Goal: Task Accomplishment & Management: Complete application form

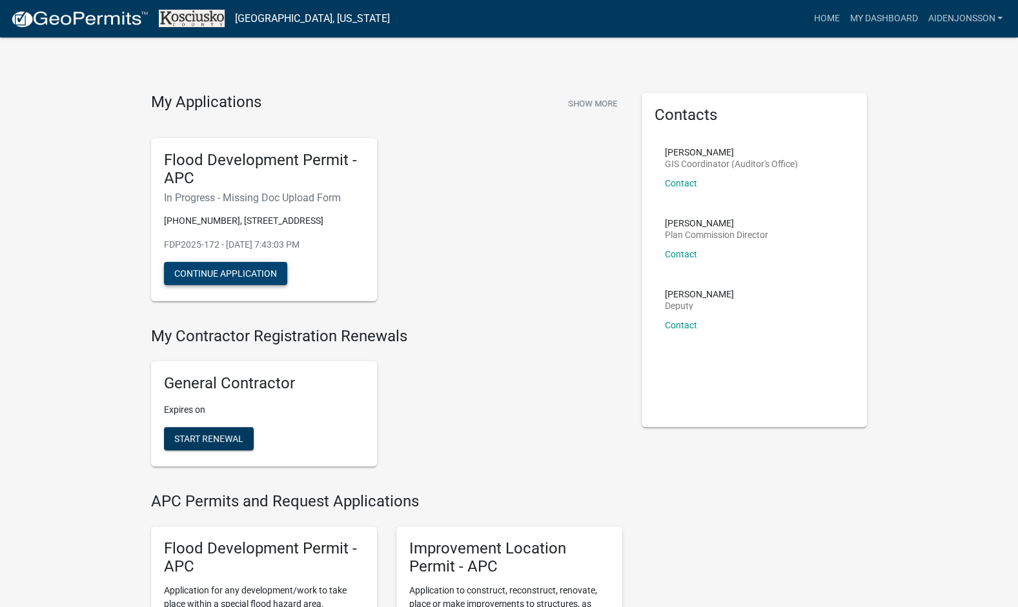
click at [250, 279] on button "Continue Application" at bounding box center [225, 273] width 123 height 23
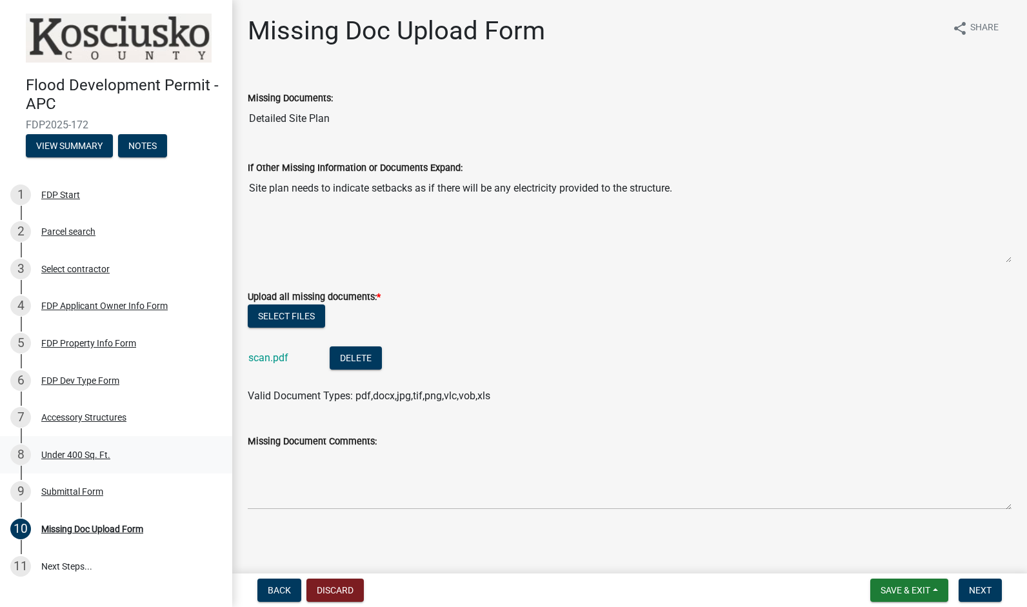
click at [92, 460] on div "Under 400 Sq. Ft." at bounding box center [75, 454] width 69 height 9
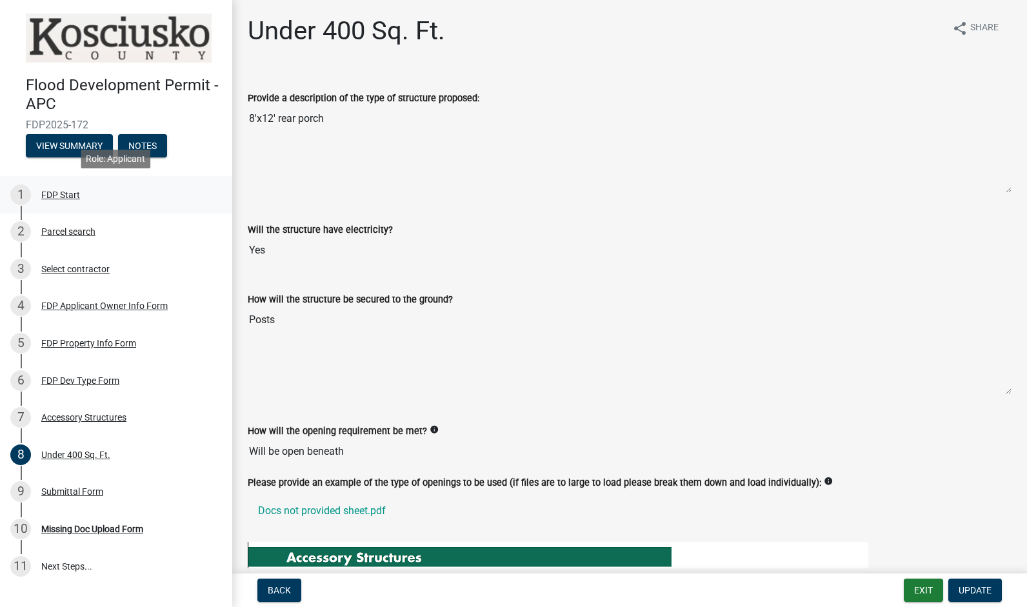
click at [50, 203] on div "1 FDP Start" at bounding box center [110, 195] width 201 height 21
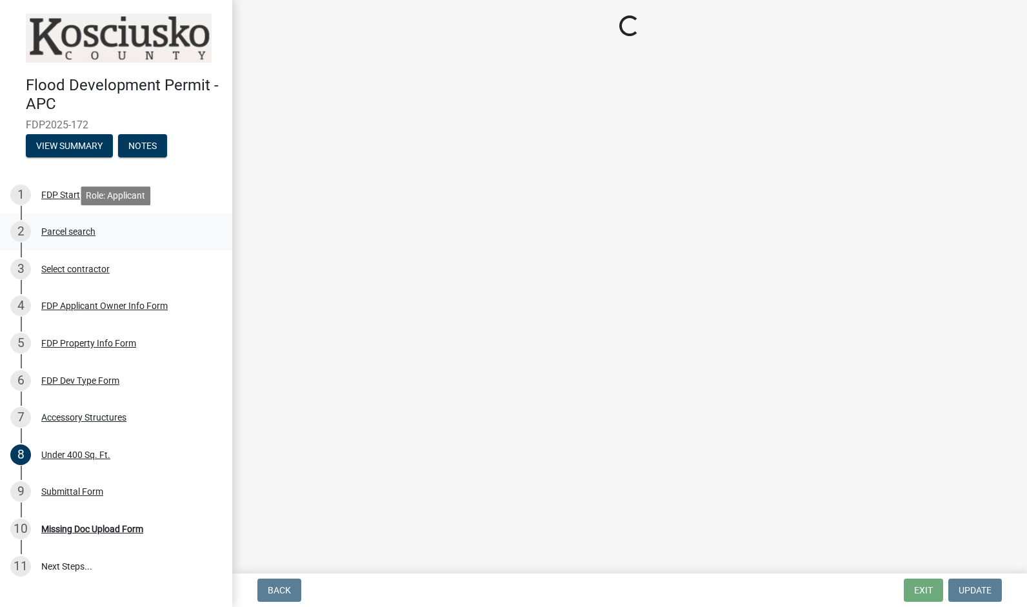
click at [65, 232] on div "Parcel search" at bounding box center [68, 231] width 54 height 9
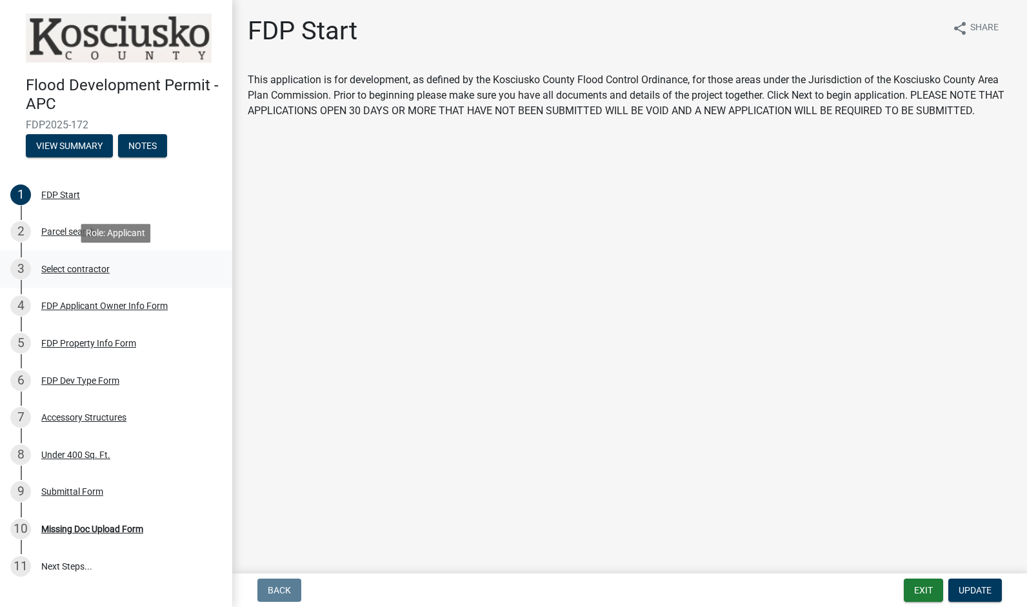
click at [83, 267] on div "Select contractor" at bounding box center [75, 269] width 68 height 9
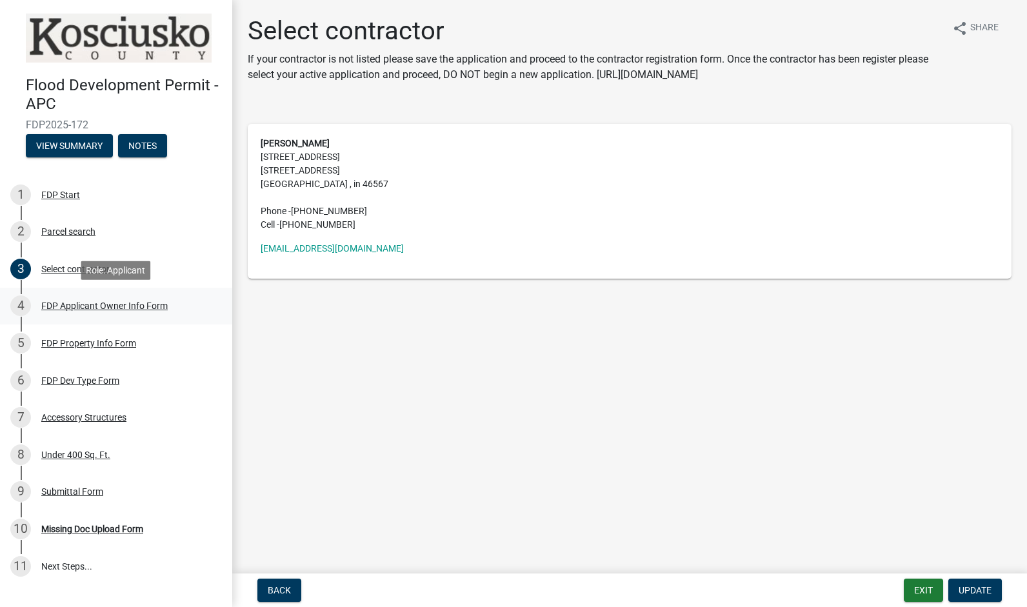
click at [123, 314] on div "4 FDP Applicant Owner Info Form" at bounding box center [110, 306] width 201 height 21
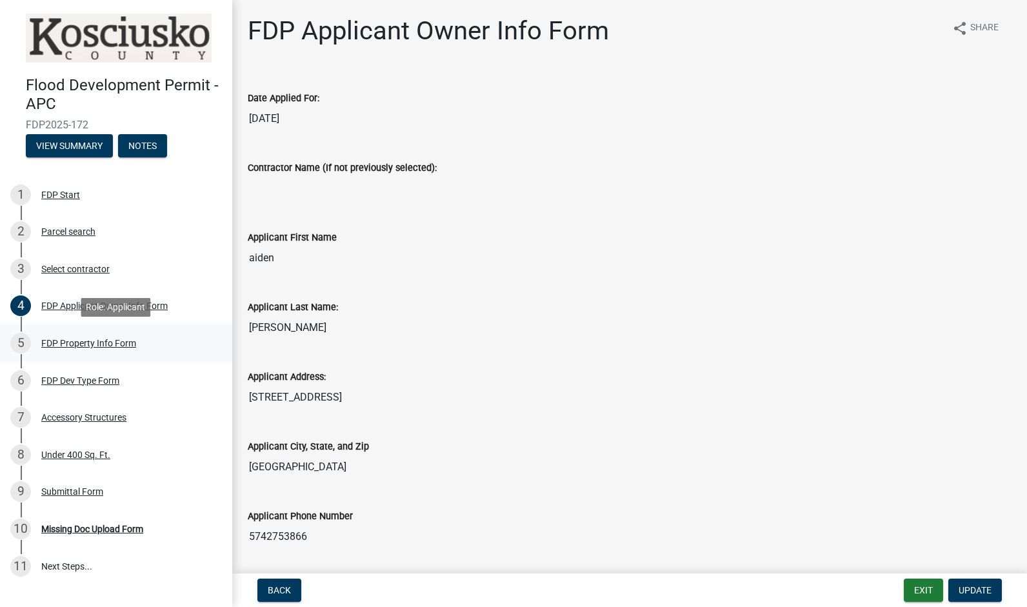
click at [132, 348] on div "FDP Property Info Form" at bounding box center [88, 343] width 95 height 9
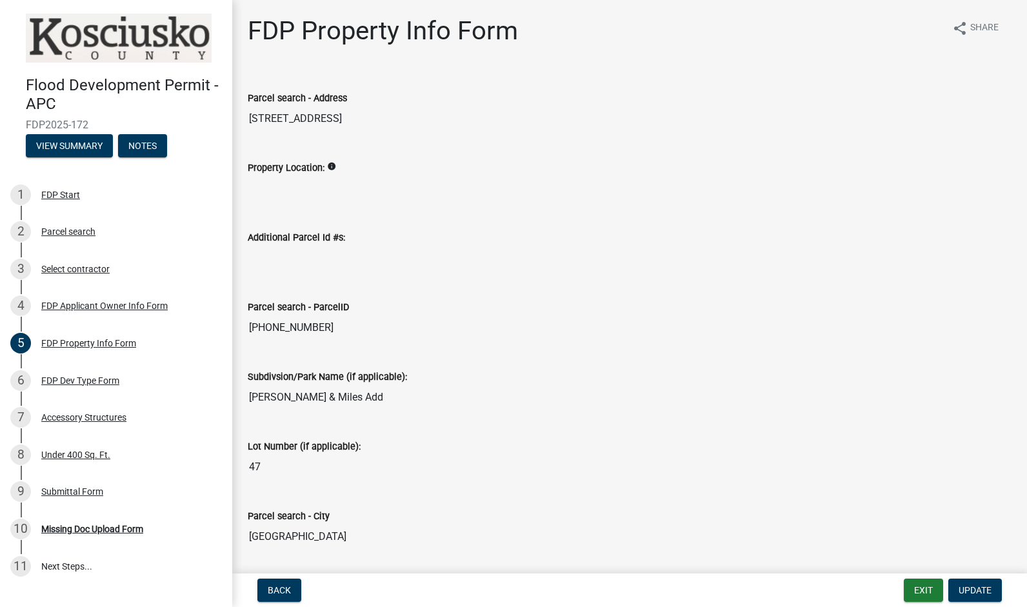
click at [331, 167] on icon "info" at bounding box center [331, 166] width 9 height 9
click at [323, 183] on input "Property Location:" at bounding box center [630, 189] width 764 height 26
click at [107, 377] on div "FDP Dev Type Form" at bounding box center [80, 380] width 78 height 9
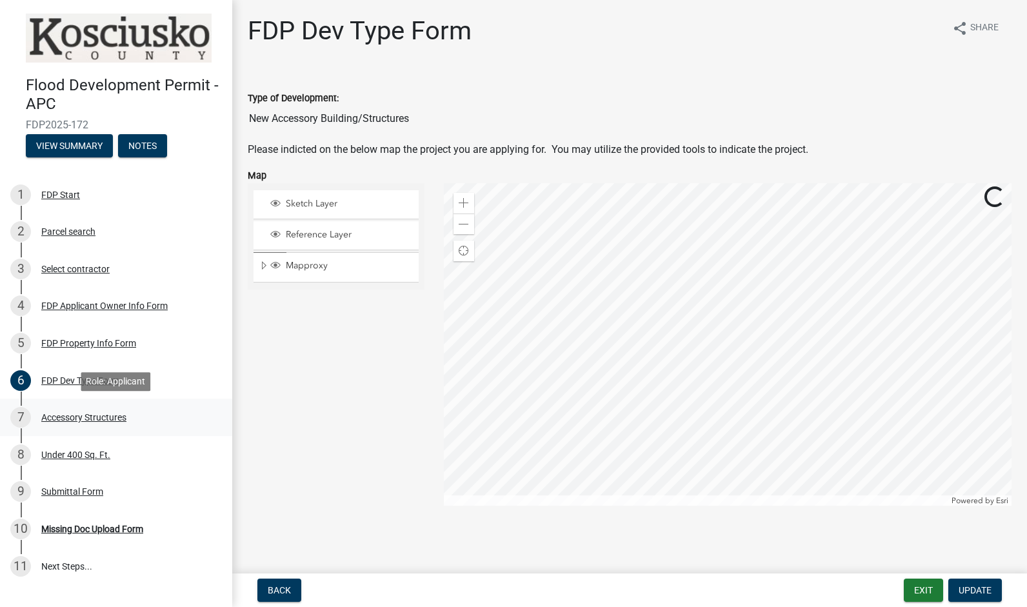
click at [124, 423] on div "7 Accessory Structures" at bounding box center [110, 417] width 201 height 21
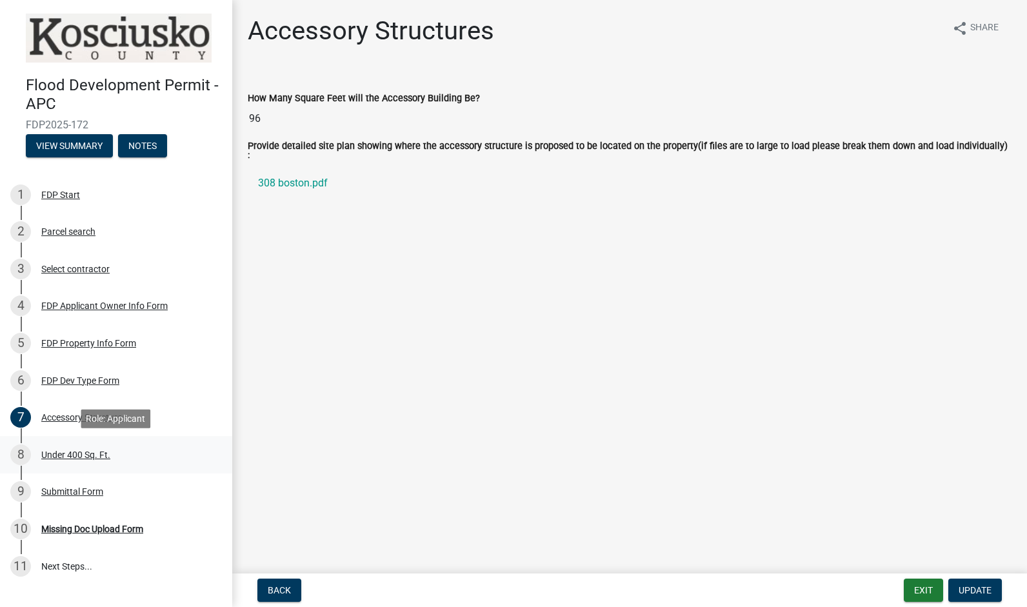
click at [128, 444] on link "8 Under 400 Sq. Ft." at bounding box center [116, 454] width 232 height 37
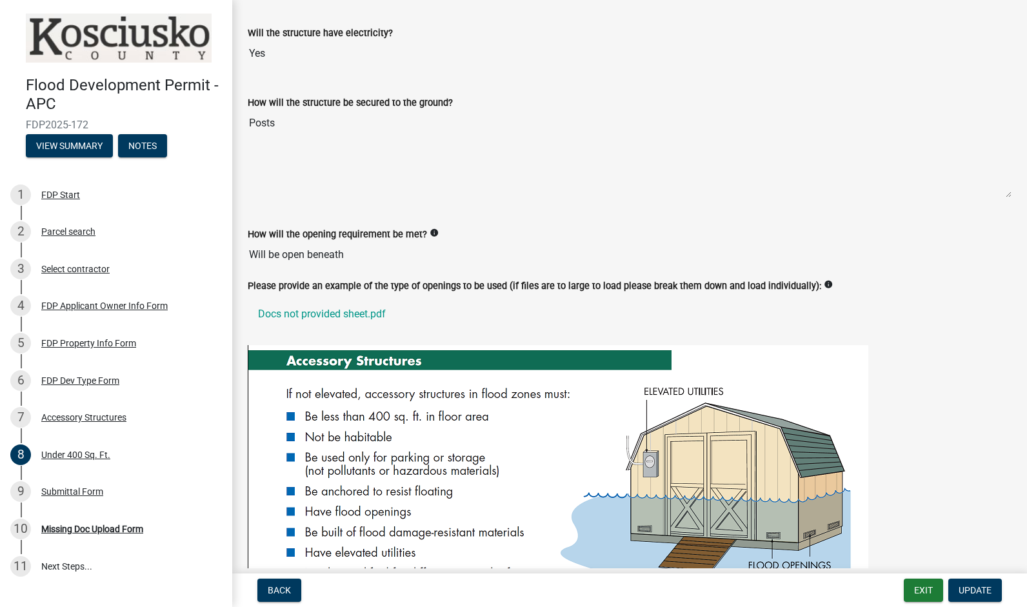
scroll to position [197, 0]
click at [430, 234] on icon "info" at bounding box center [434, 232] width 9 height 9
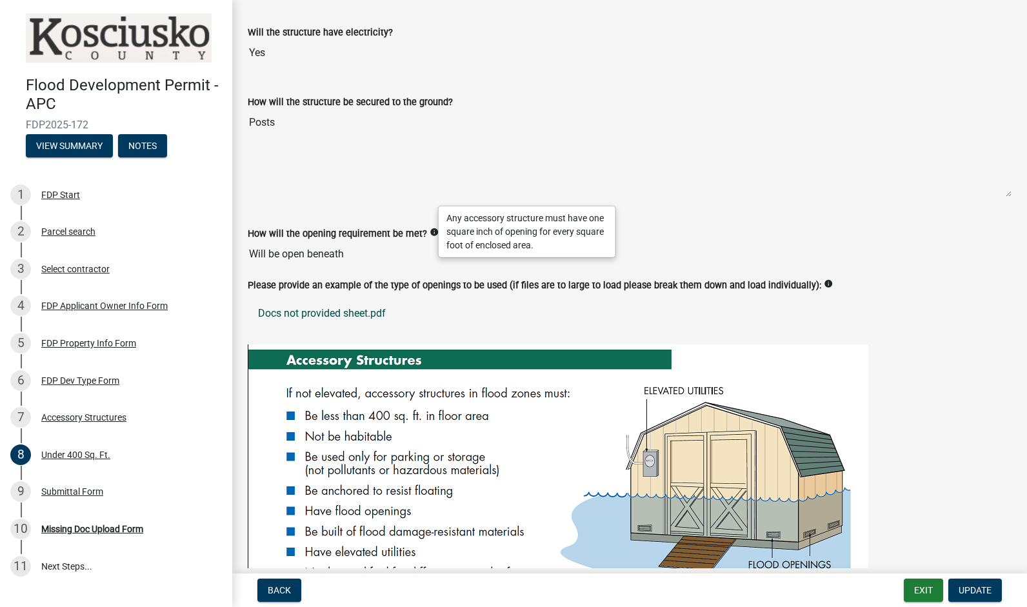
drag, startPoint x: 301, startPoint y: 278, endPoint x: 603, endPoint y: 316, distance: 304.4
click at [603, 316] on div "Please provide an example of the type of openings to be used (if files are to l…" at bounding box center [630, 306] width 764 height 57
drag, startPoint x: 603, startPoint y: 316, endPoint x: 643, endPoint y: 349, distance: 51.9
click at [643, 349] on img at bounding box center [558, 484] width 621 height 279
click at [581, 350] on img at bounding box center [558, 484] width 621 height 279
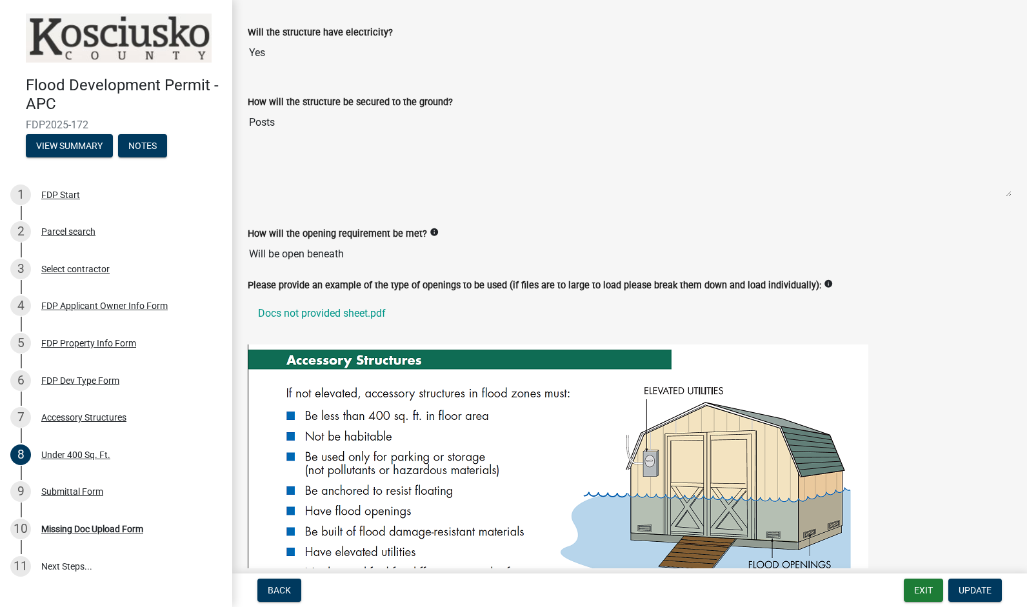
click at [748, 194] on textarea "Posts" at bounding box center [630, 154] width 764 height 88
click at [359, 310] on link "Docs not provided sheet.pdf" at bounding box center [630, 313] width 764 height 31
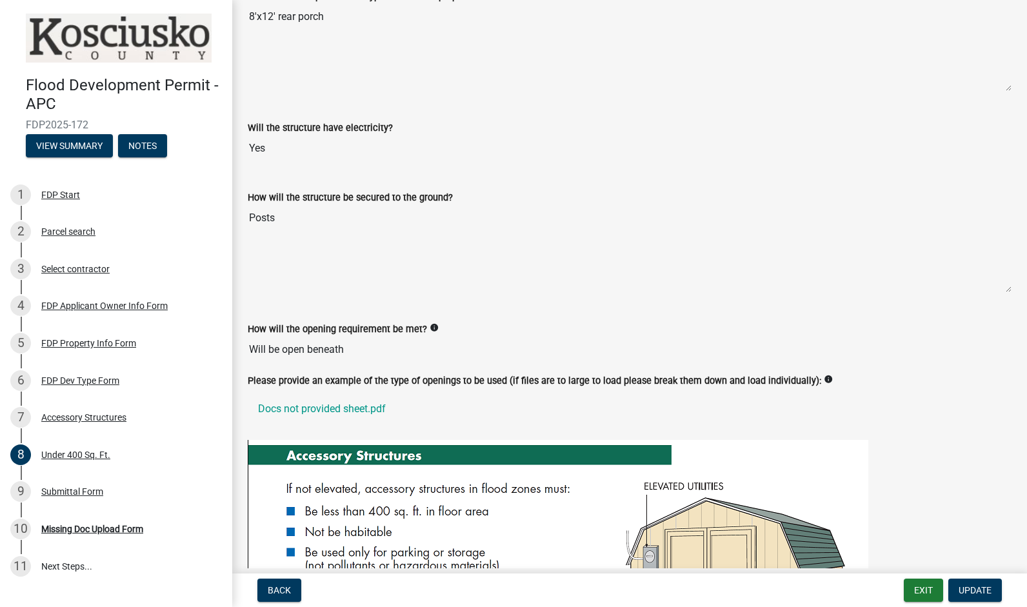
scroll to position [0, 0]
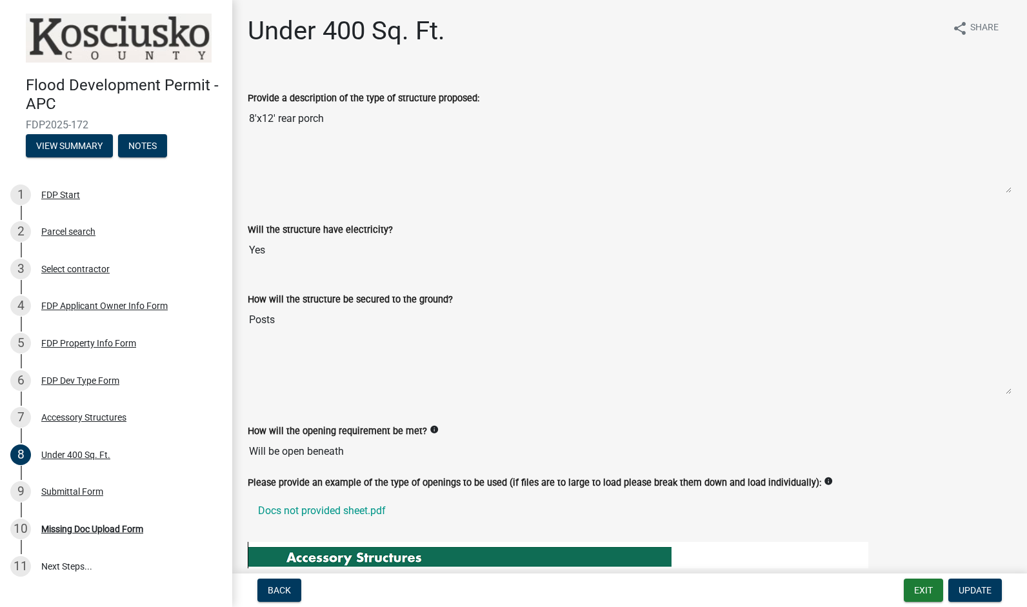
drag, startPoint x: 265, startPoint y: 107, endPoint x: 329, endPoint y: 102, distance: 64.7
click at [329, 102] on div "Provide a description of the type of structure proposed: 8'x12' rear porch" at bounding box center [630, 132] width 764 height 121
drag, startPoint x: 329, startPoint y: 102, endPoint x: 505, endPoint y: 103, distance: 175.6
click at [505, 103] on div "Provide a description of the type of structure proposed:" at bounding box center [630, 97] width 764 height 15
click at [260, 130] on textarea "8'x12' rear porch" at bounding box center [630, 150] width 764 height 88
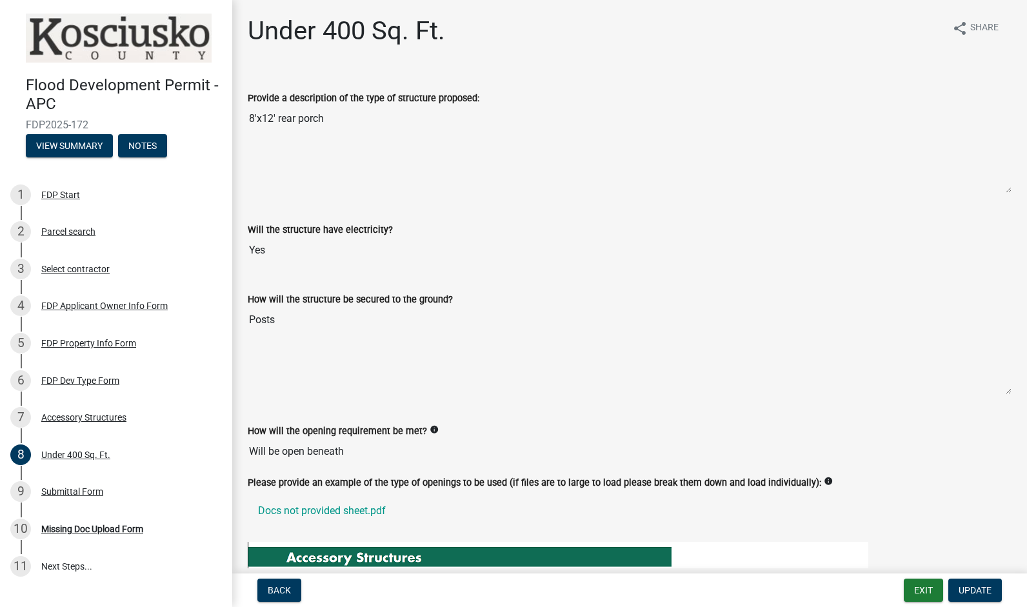
click at [254, 121] on textarea "8'x12' rear porch" at bounding box center [630, 150] width 764 height 88
drag, startPoint x: 257, startPoint y: 126, endPoint x: 312, endPoint y: 123, distance: 55.0
click at [312, 123] on textarea "8'x12' rear porch" at bounding box center [630, 150] width 764 height 88
click at [345, 231] on label "Will the structure have electricity?" at bounding box center [320, 230] width 145 height 9
click at [345, 238] on input "Yes" at bounding box center [630, 251] width 764 height 26
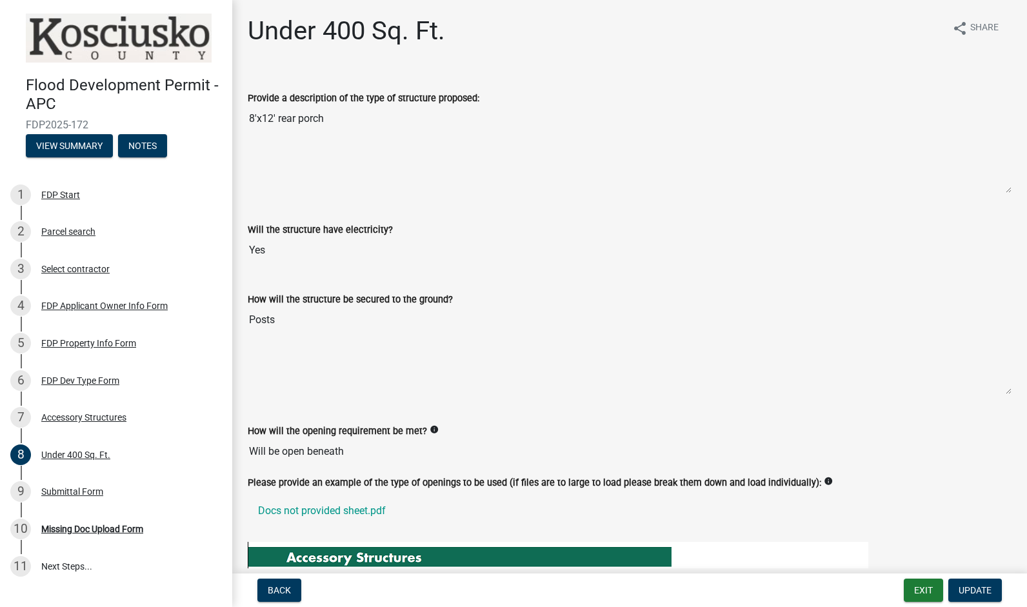
click at [338, 245] on input "Yes" at bounding box center [630, 251] width 764 height 26
click at [338, 247] on input "Yes" at bounding box center [630, 251] width 764 height 26
click at [325, 250] on input "Yes" at bounding box center [630, 251] width 764 height 26
click at [308, 254] on input "Yes" at bounding box center [630, 251] width 764 height 26
click at [262, 248] on input "Yes" at bounding box center [630, 251] width 764 height 26
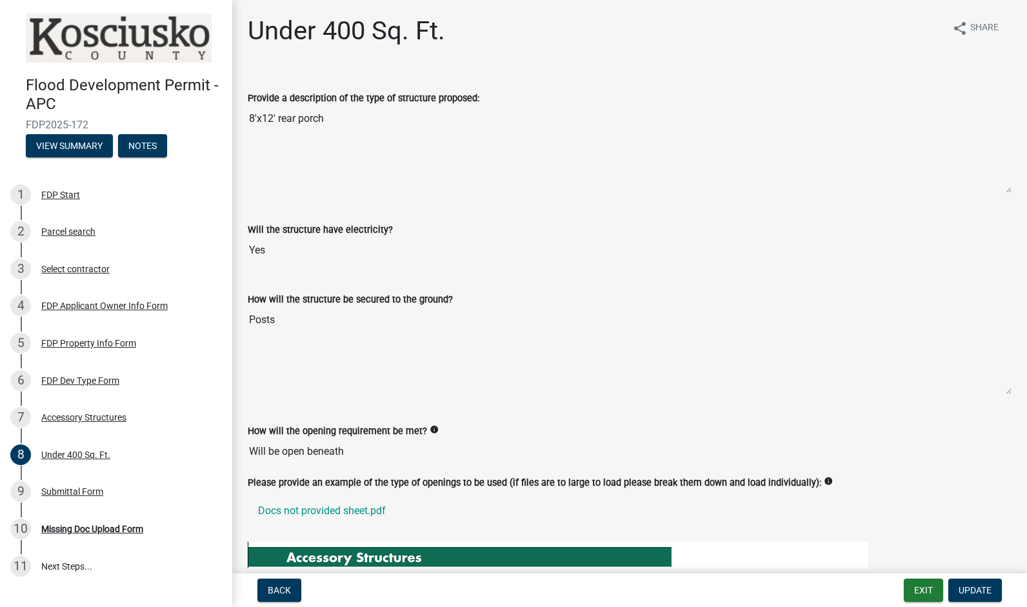
click at [262, 248] on input "Yes" at bounding box center [630, 251] width 764 height 26
drag, startPoint x: 262, startPoint y: 248, endPoint x: 306, endPoint y: 250, distance: 43.9
click at [306, 250] on input "Yes" at bounding box center [630, 251] width 764 height 26
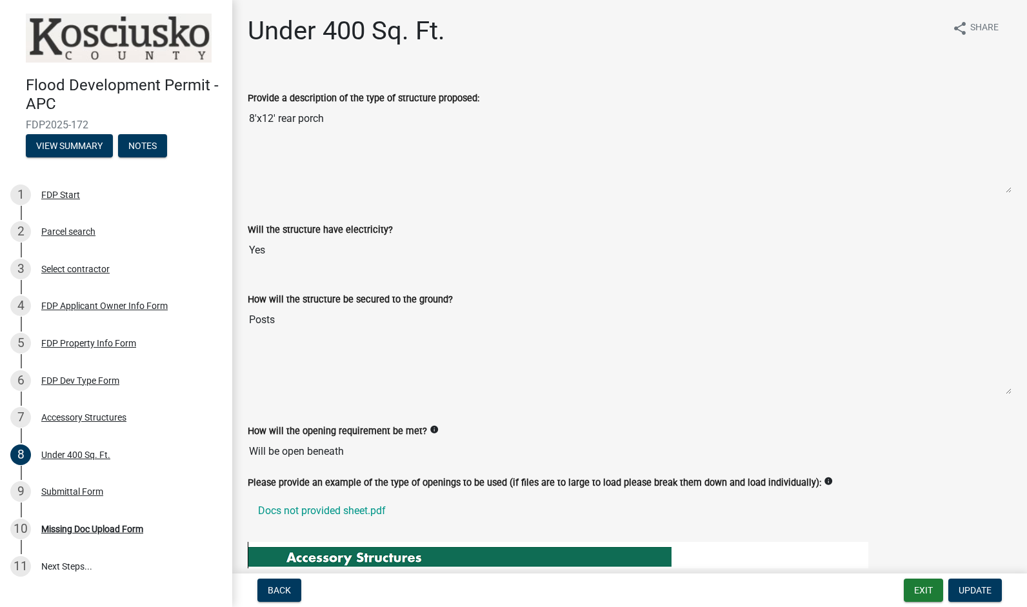
click at [306, 250] on input "Yes" at bounding box center [630, 251] width 764 height 26
drag, startPoint x: 306, startPoint y: 250, endPoint x: 352, endPoint y: 302, distance: 69.5
click at [352, 302] on label "How will the structure be secured to the ground?" at bounding box center [350, 300] width 205 height 9
click at [352, 307] on textarea "Posts" at bounding box center [630, 351] width 764 height 88
click at [331, 321] on textarea "Posts" at bounding box center [630, 351] width 764 height 88
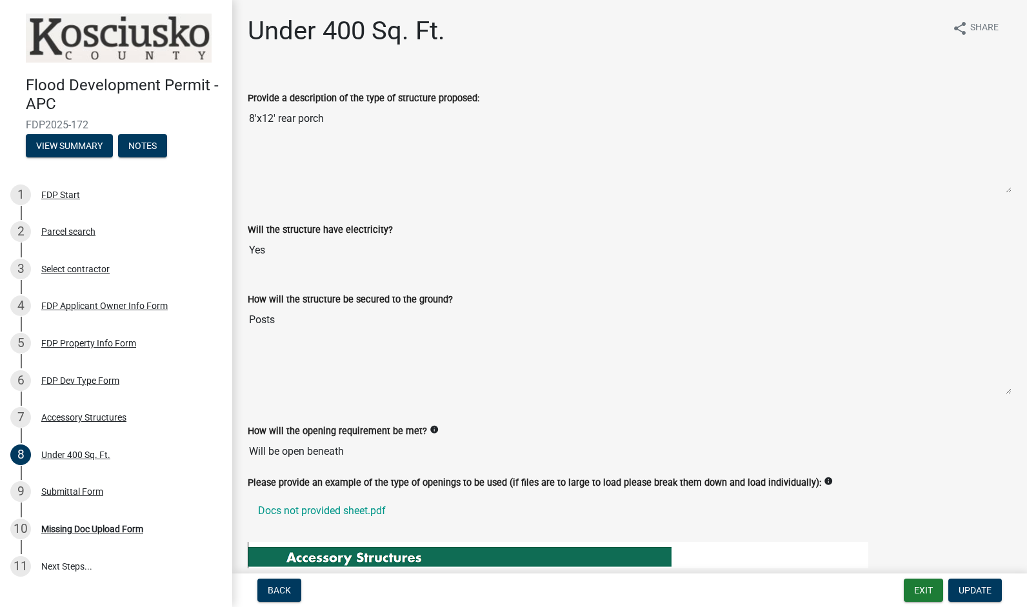
click at [331, 321] on textarea "Posts" at bounding box center [630, 351] width 764 height 88
drag, startPoint x: 331, startPoint y: 321, endPoint x: 285, endPoint y: 309, distance: 48.1
click at [285, 309] on textarea "Posts" at bounding box center [630, 351] width 764 height 88
click at [296, 259] on input "Yes" at bounding box center [630, 251] width 764 height 26
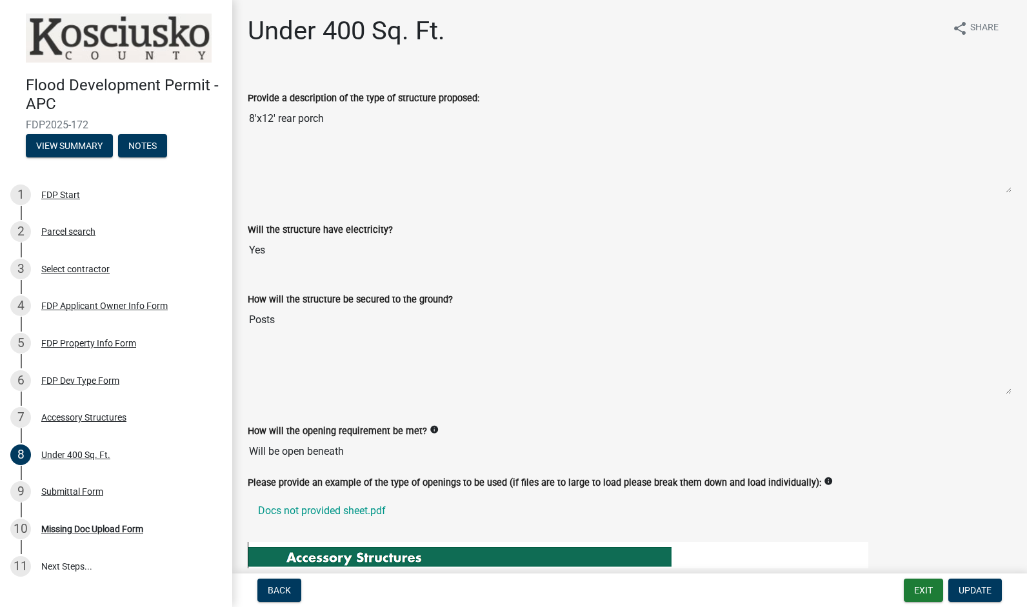
click at [296, 259] on input "Yes" at bounding box center [630, 251] width 764 height 26
click at [271, 256] on input "Yes" at bounding box center [630, 251] width 764 height 26
click at [103, 487] on div "Submittal Form" at bounding box center [72, 491] width 62 height 9
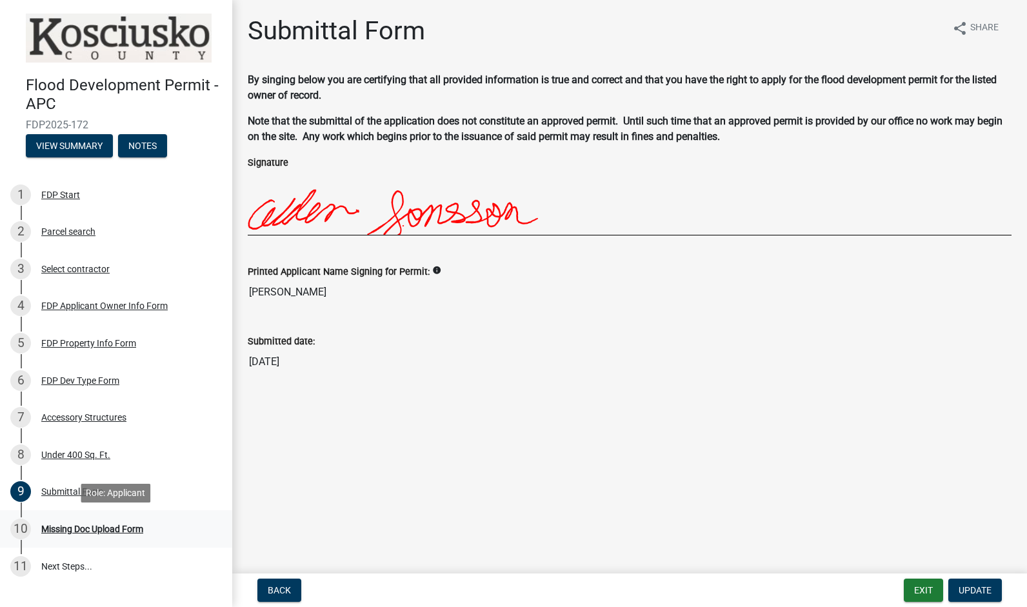
click at [99, 533] on div "Missing Doc Upload Form" at bounding box center [92, 529] width 102 height 9
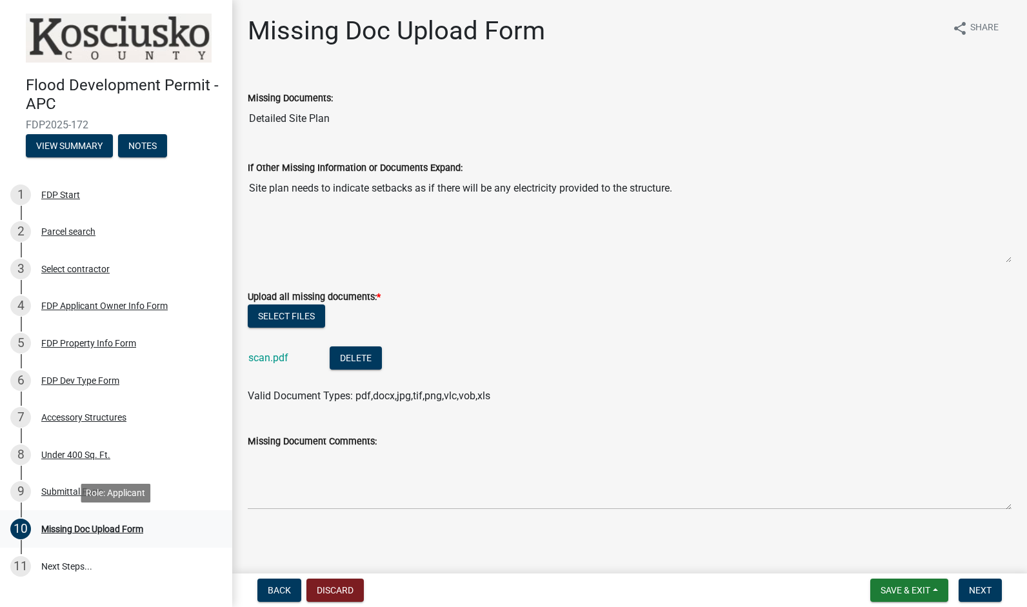
click at [87, 541] on link "10 Missing Doc Upload Form" at bounding box center [116, 529] width 232 height 37
click at [107, 463] on div "8 Under 400 Sq. Ft." at bounding box center [110, 455] width 201 height 21
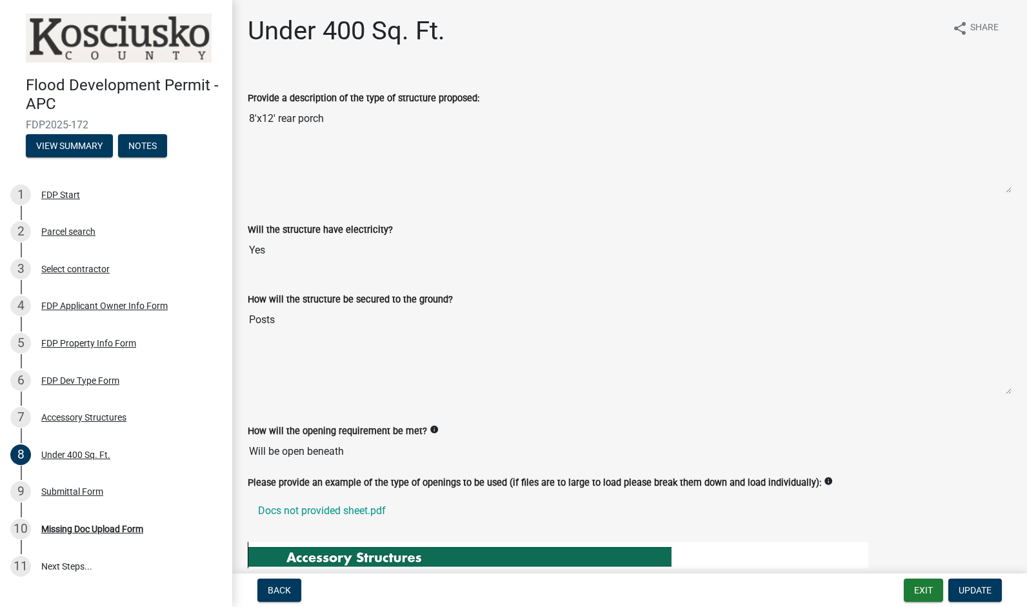
click at [288, 247] on input "Yes" at bounding box center [630, 251] width 764 height 26
drag, startPoint x: 368, startPoint y: 167, endPoint x: 577, endPoint y: 263, distance: 230.4
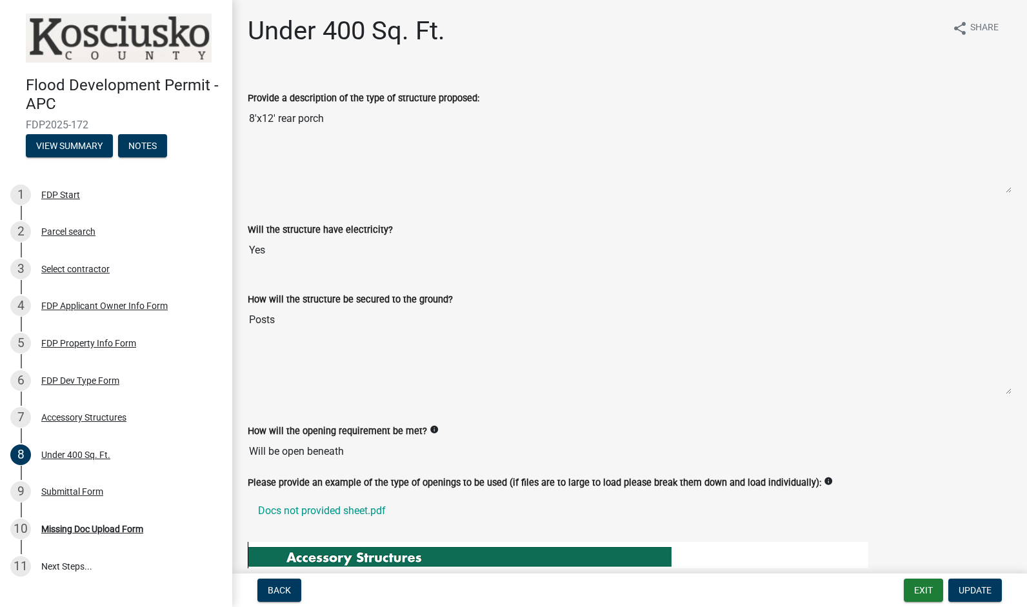
click at [577, 263] on div "Will the structure have electricity? Yes" at bounding box center [630, 239] width 784 height 70
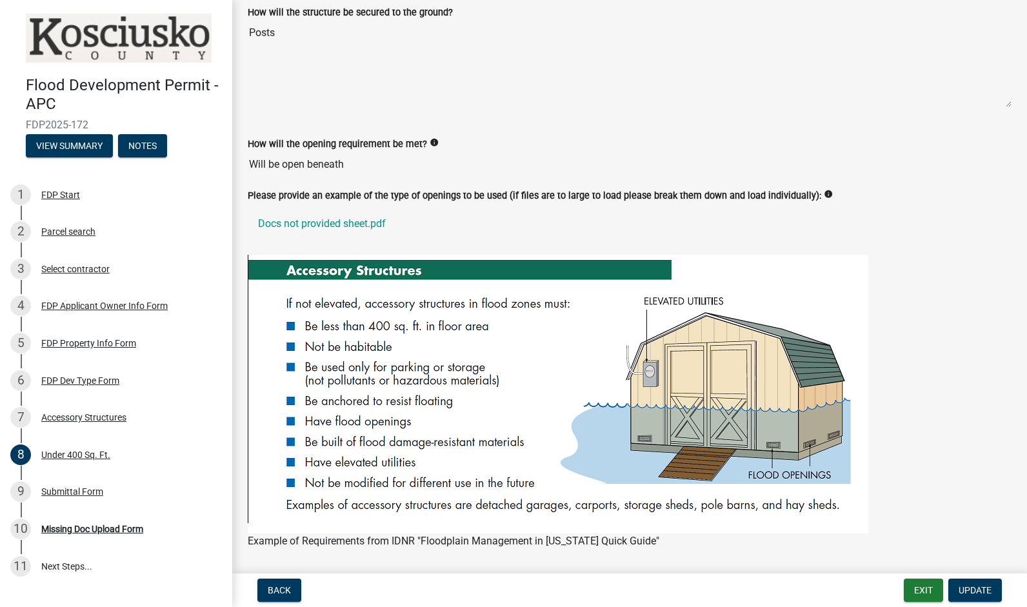
scroll to position [327, 0]
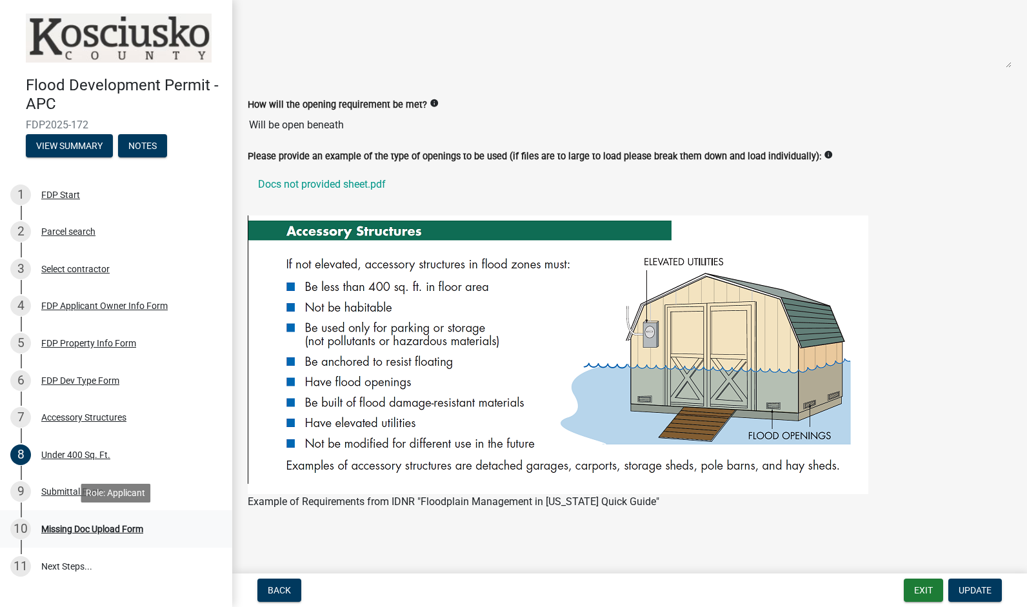
click at [102, 534] on div "10 Missing Doc Upload Form" at bounding box center [110, 529] width 201 height 21
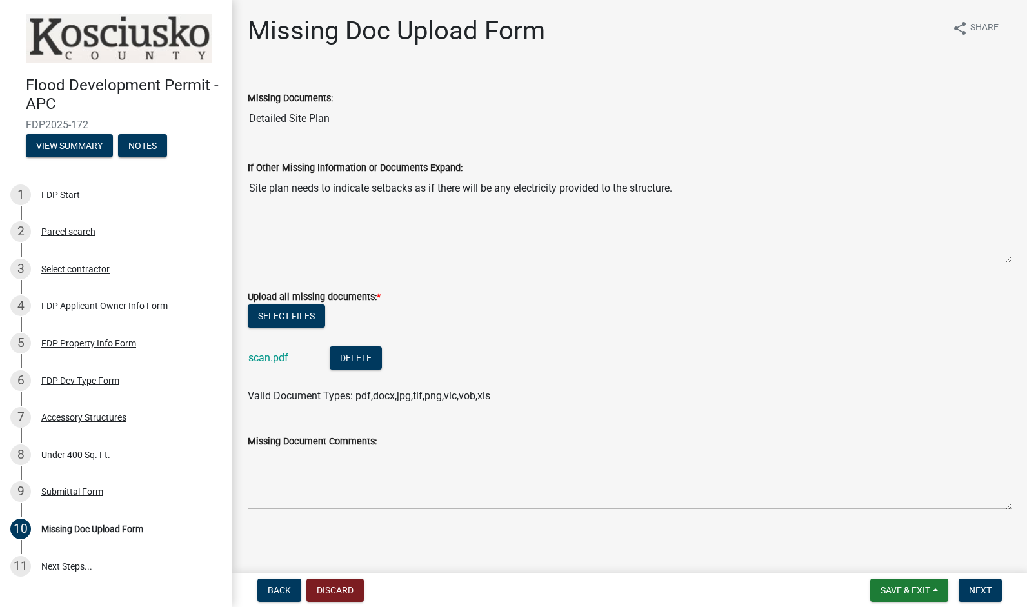
click at [329, 220] on textarea "Site plan needs to indicate setbacks as if there will be any electricity provid…" at bounding box center [630, 220] width 764 height 88
drag, startPoint x: 329, startPoint y: 220, endPoint x: 492, endPoint y: 221, distance: 163.9
click at [492, 221] on textarea "Site plan needs to indicate setbacks as if there will be any electricity provid…" at bounding box center [630, 220] width 764 height 88
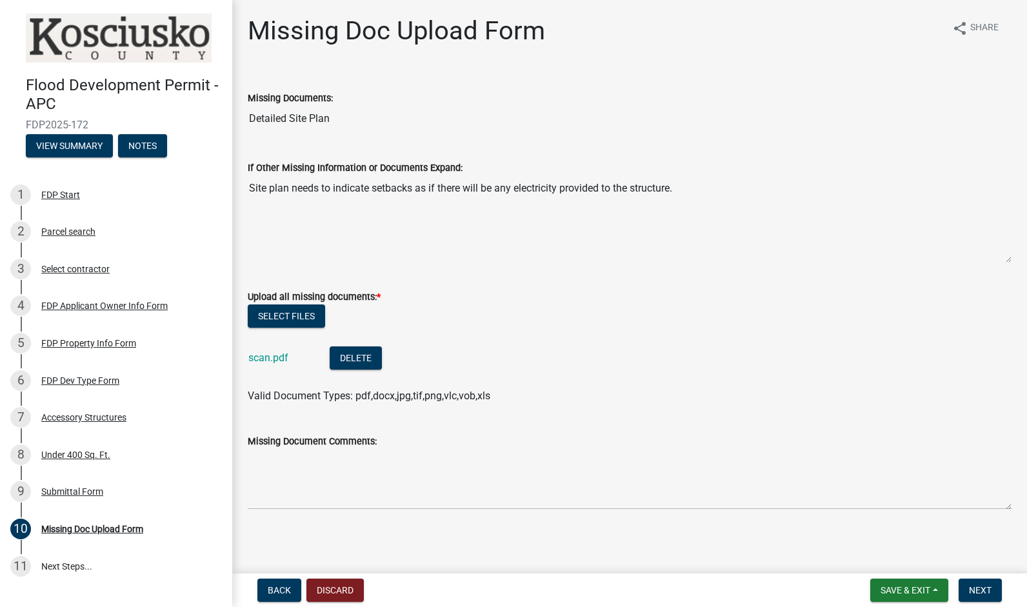
click at [512, 190] on textarea "Site plan needs to indicate setbacks as if there will be any electricity provid…" at bounding box center [630, 220] width 764 height 88
click at [605, 218] on textarea "Site plan needs to indicate setbacks as if there will be any electricity provid…" at bounding box center [630, 220] width 764 height 88
click at [250, 189] on textarea "Site plan needs to indicate setbacks as if there will be any electricity provid…" at bounding box center [630, 220] width 764 height 88
click at [687, 179] on textarea "Site plan needs to indicate setbacks as if there will be any electricity provid…" at bounding box center [630, 220] width 764 height 88
click at [689, 192] on textarea "Site plan needs to indicate setbacks as if there will be any electricity provid…" at bounding box center [630, 220] width 764 height 88
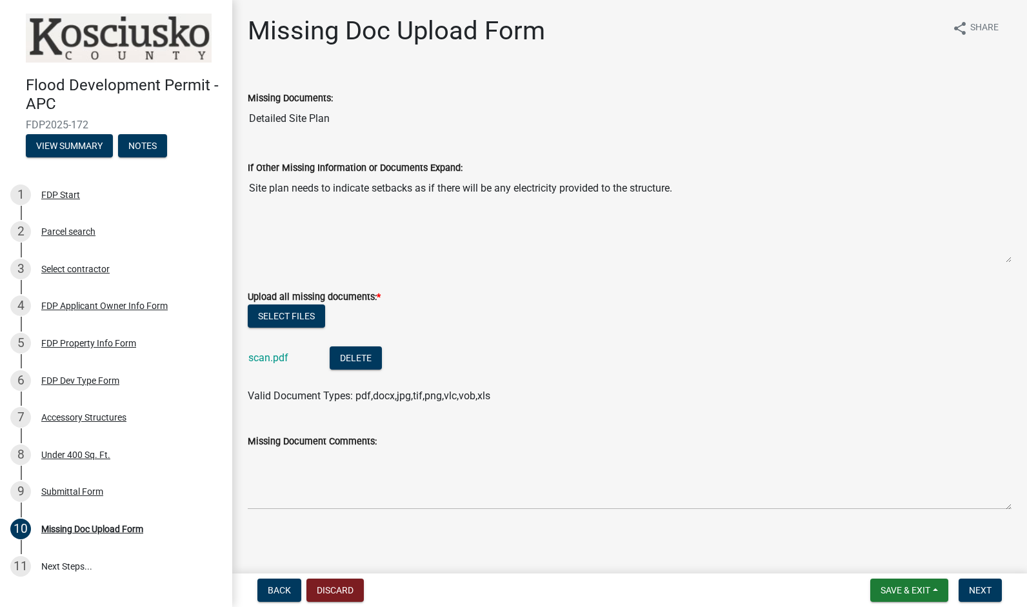
click at [689, 192] on textarea "Site plan needs to indicate setbacks as if there will be any electricity provid…" at bounding box center [630, 220] width 764 height 88
click at [689, 191] on textarea "Site plan needs to indicate setbacks as if there will be any electricity provid…" at bounding box center [630, 220] width 764 height 88
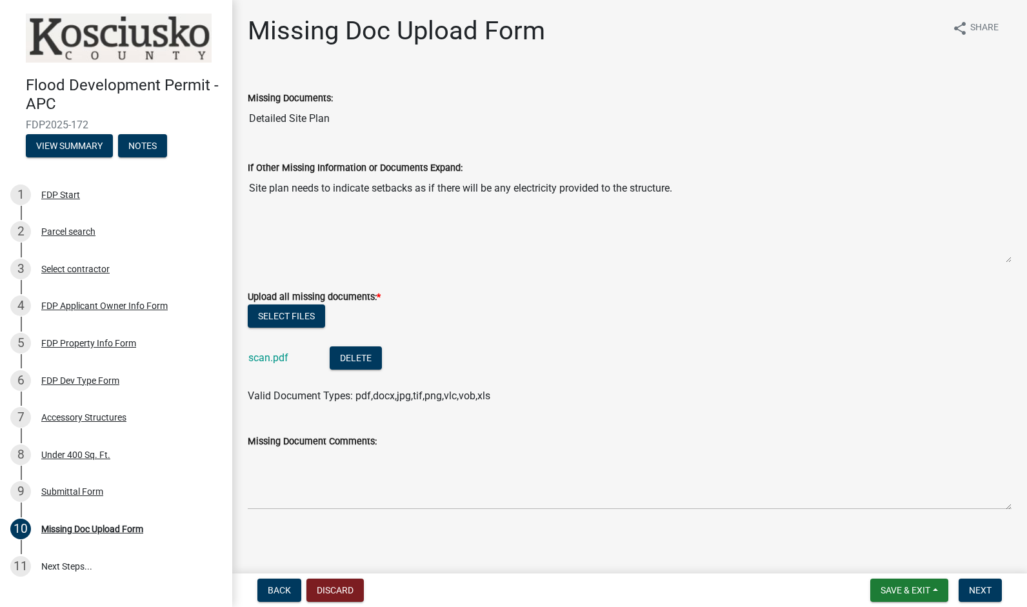
drag, startPoint x: 689, startPoint y: 191, endPoint x: 663, endPoint y: 196, distance: 26.3
click at [663, 196] on textarea "Site plan needs to indicate setbacks as if there will be any electricity provid…" at bounding box center [630, 220] width 764 height 88
click at [639, 232] on textarea "Site plan needs to indicate setbacks as if there will be any electricity provid…" at bounding box center [630, 220] width 764 height 88
click at [700, 190] on textarea "Site plan needs to indicate setbacks as if there will be any electricity provid…" at bounding box center [630, 220] width 764 height 88
click at [673, 181] on textarea "Site plan needs to indicate setbacks as if there will be any electricity provid…" at bounding box center [630, 220] width 764 height 88
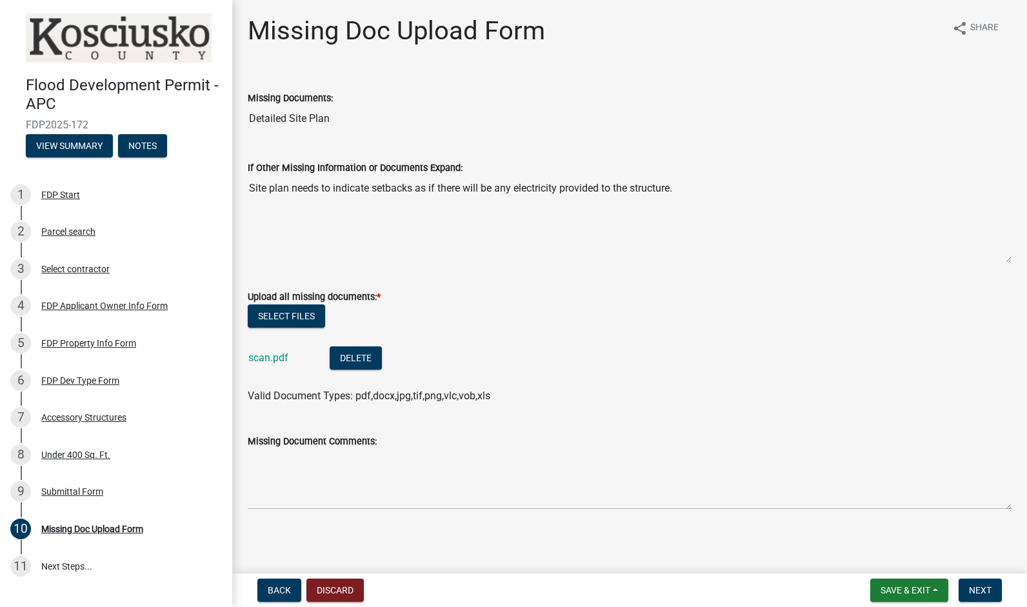
click at [660, 190] on textarea "Site plan needs to indicate setbacks as if there will be any electricity provid…" at bounding box center [630, 220] width 764 height 88
click at [916, 580] on button "Save & Exit" at bounding box center [910, 590] width 78 height 23
click at [709, 391] on div "Valid Document Types: pdf,docx,jpg,tif,png,vlc,vob,xls" at bounding box center [630, 396] width 784 height 15
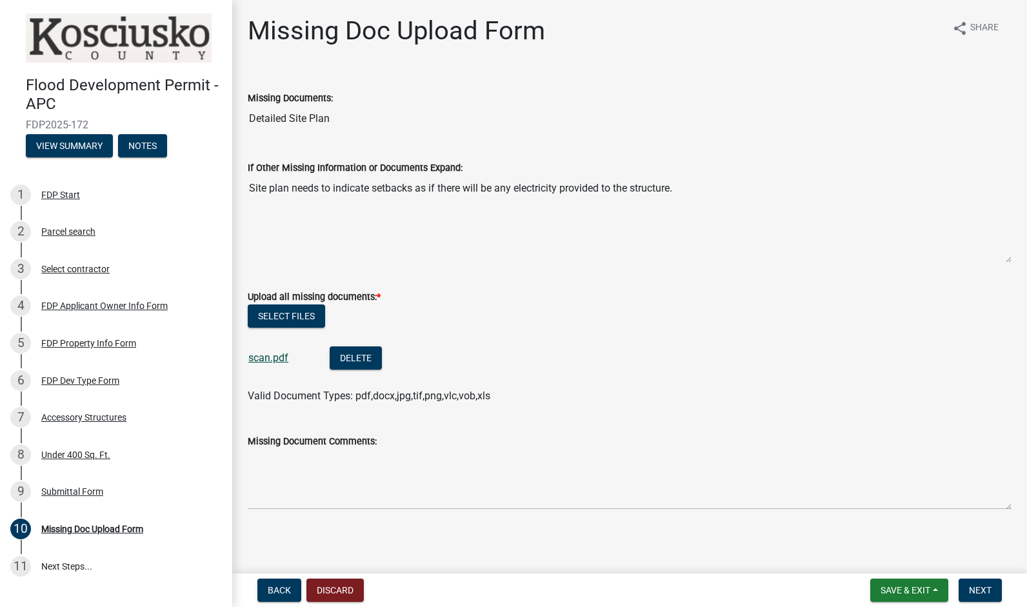
click at [262, 358] on link "scan.pdf" at bounding box center [268, 358] width 40 height 12
click at [88, 360] on link "5 FDP Property Info Form" at bounding box center [116, 343] width 232 height 37
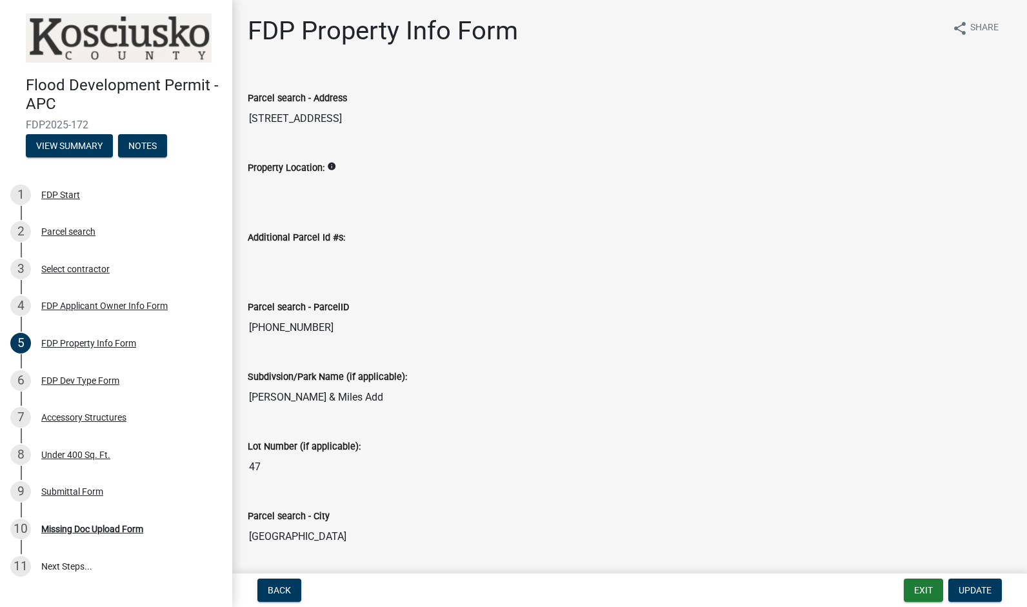
click at [321, 188] on input "Property Location:" at bounding box center [630, 189] width 764 height 26
click at [128, 394] on link "6 FDP Dev Type Form" at bounding box center [116, 380] width 232 height 37
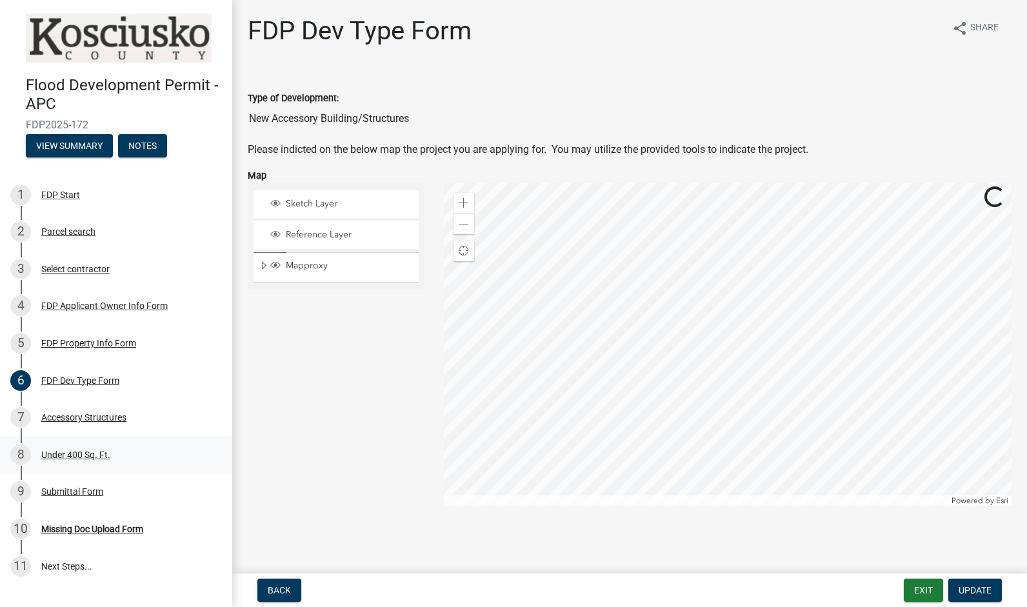
click at [148, 447] on div "8 Under 400 Sq. Ft." at bounding box center [110, 455] width 201 height 21
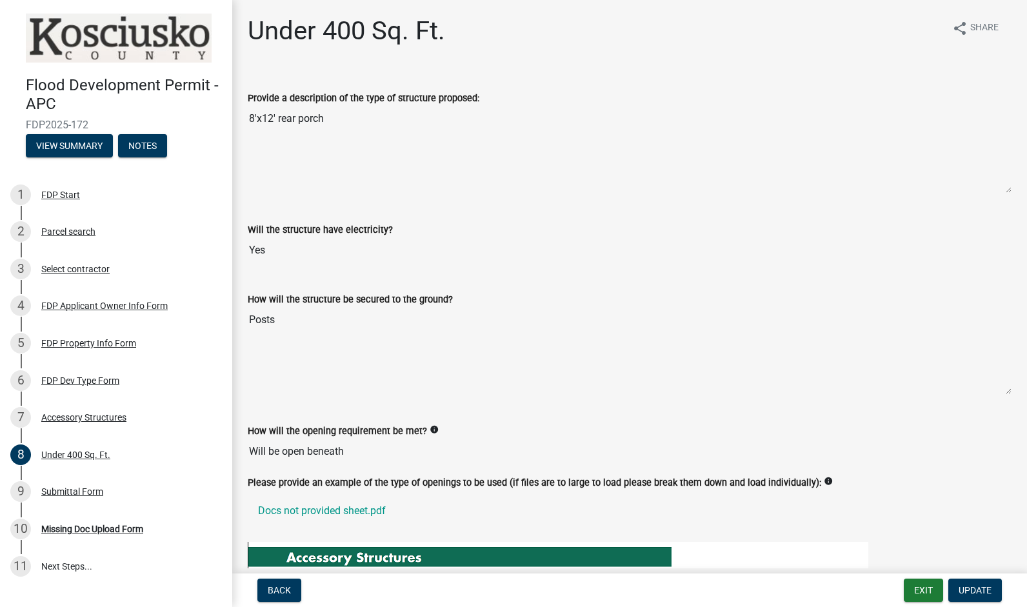
click at [408, 247] on input "Yes" at bounding box center [630, 251] width 764 height 26
click at [136, 511] on link "10 Missing Doc Upload Form" at bounding box center [116, 529] width 232 height 37
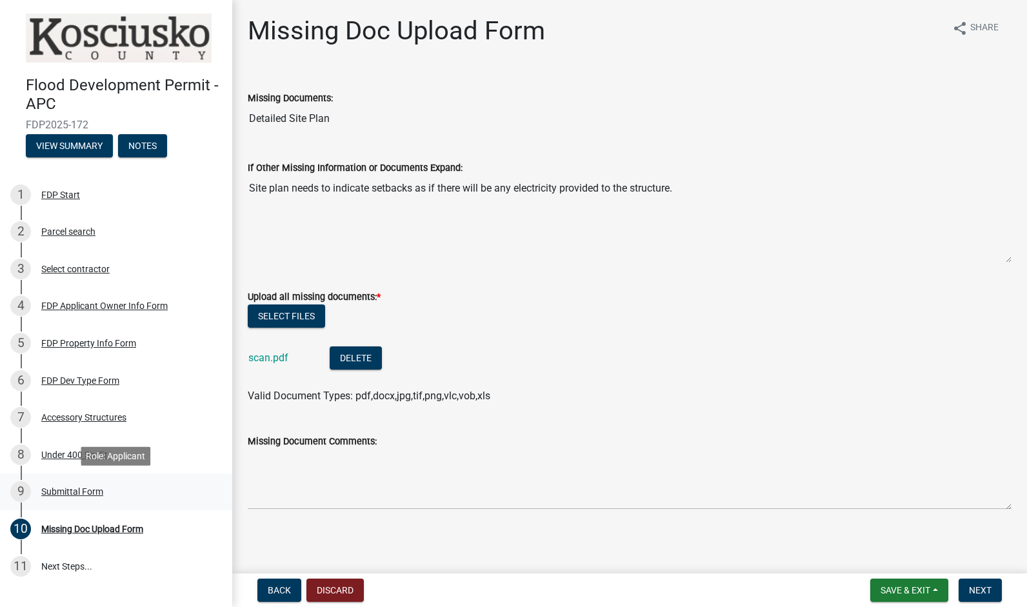
click at [130, 476] on link "9 Submittal Form" at bounding box center [116, 492] width 232 height 37
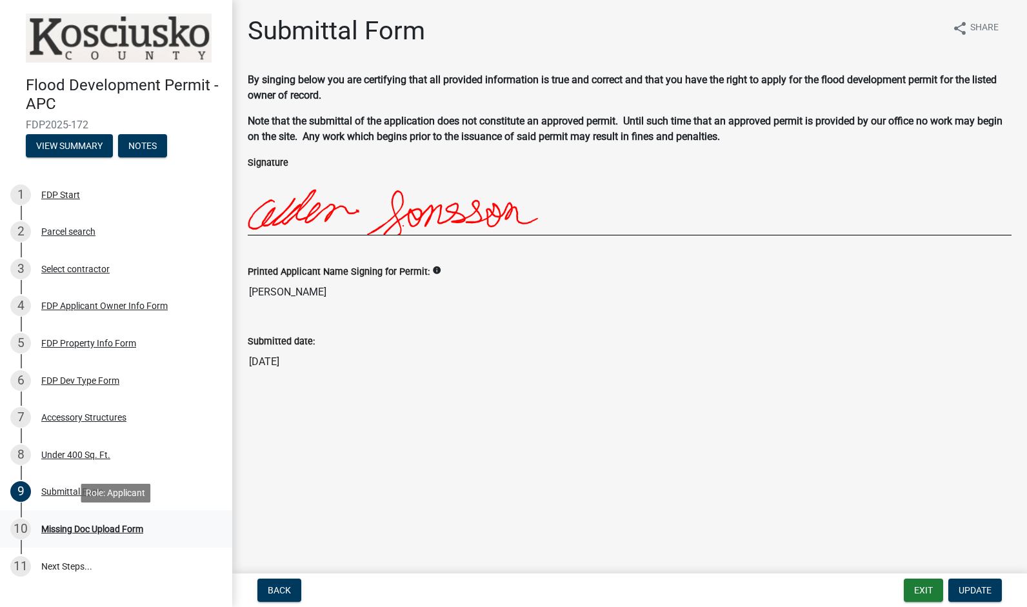
click at [83, 517] on link "10 Missing Doc Upload Form" at bounding box center [116, 529] width 232 height 37
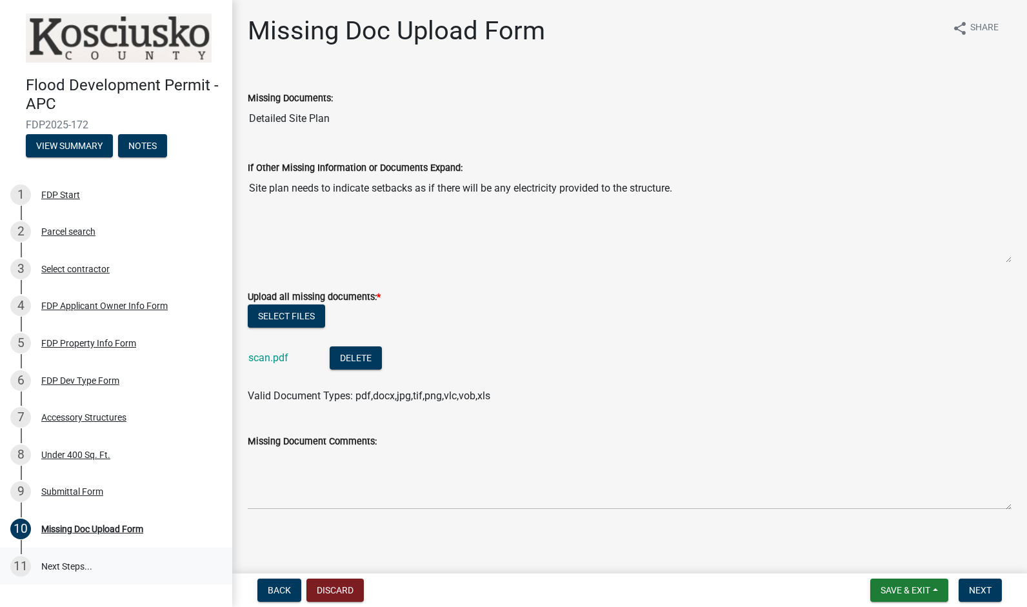
click at [89, 569] on link "11 Next Steps..." at bounding box center [116, 566] width 232 height 37
click at [992, 592] on button "Next" at bounding box center [980, 590] width 43 height 23
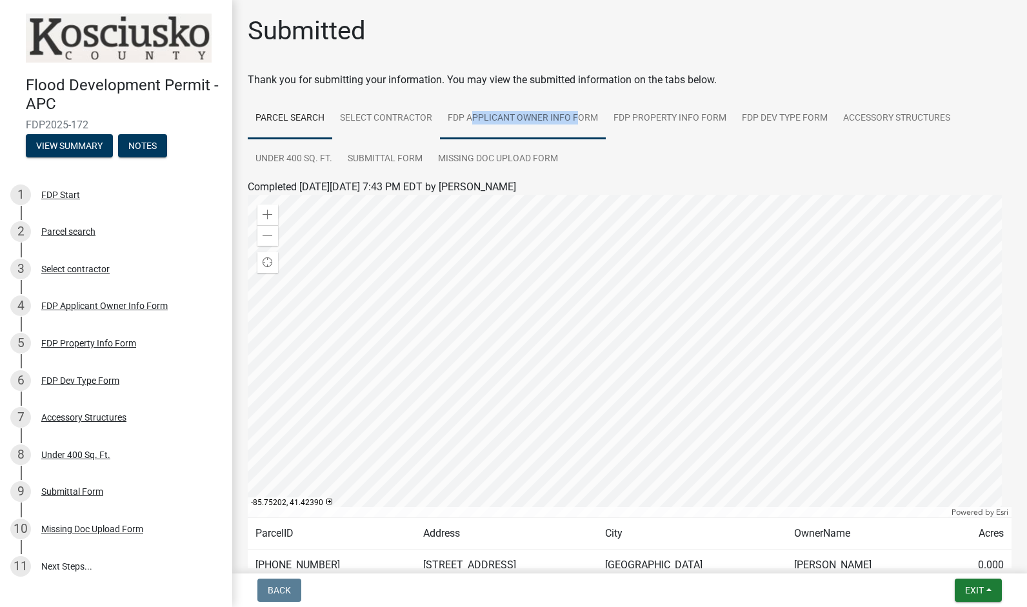
drag, startPoint x: 471, startPoint y: 96, endPoint x: 575, endPoint y: 99, distance: 104.0
click at [575, 99] on wm-wait-activity-input "Thank you for submitting your information. You may view the submitted informati…" at bounding box center [630, 339] width 764 height 534
click at [370, 107] on link "Select contractor" at bounding box center [386, 118] width 108 height 41
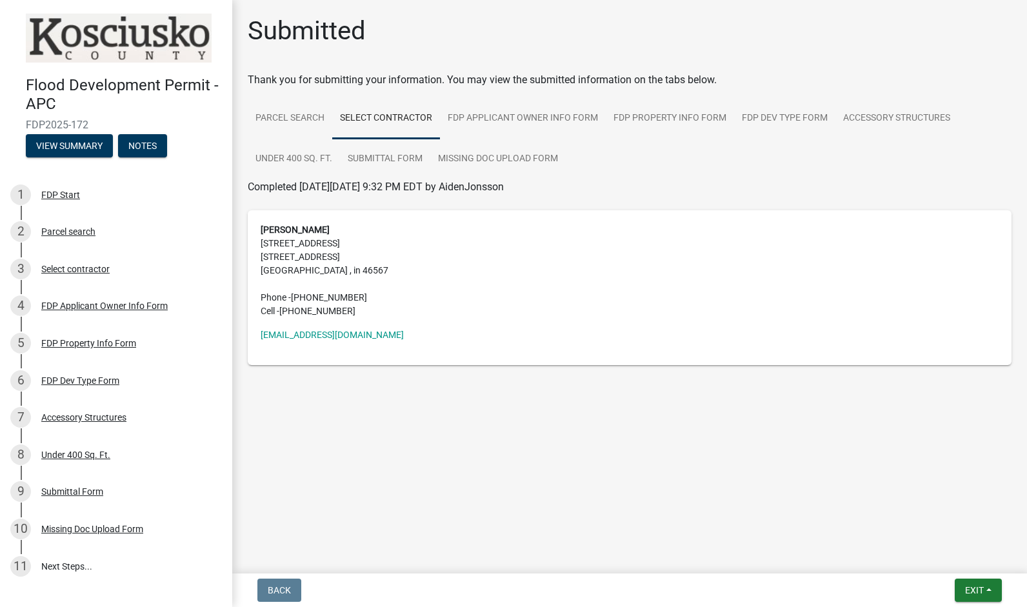
click at [543, 83] on div "Thank you for submitting your information. You may view the submitted informati…" at bounding box center [630, 79] width 764 height 15
click at [534, 112] on link "FDP Applicant Owner Info Form" at bounding box center [523, 118] width 166 height 41
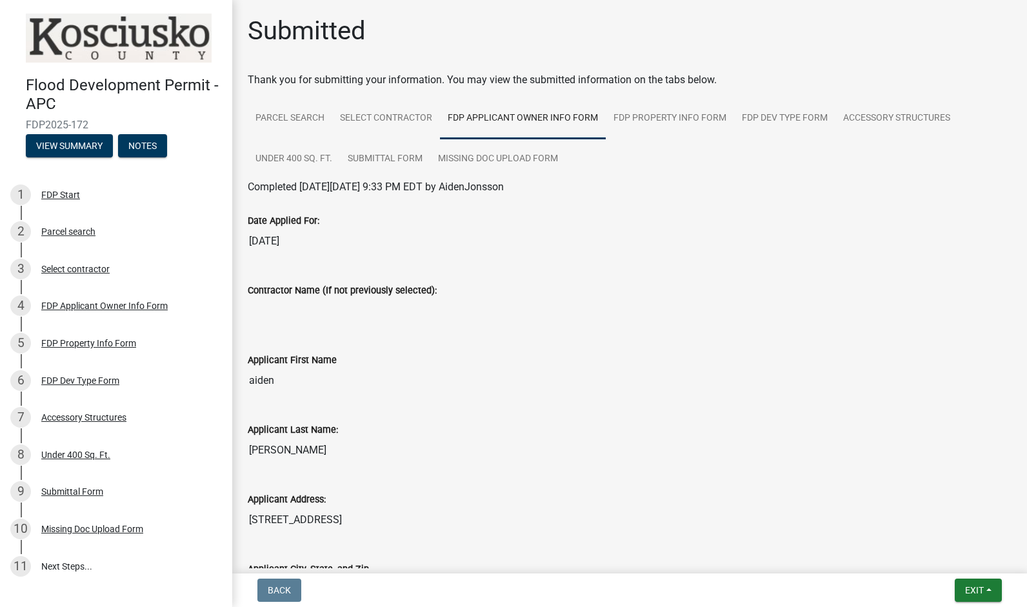
click at [398, 313] on input "Contractor Name (If not previously selected):" at bounding box center [630, 311] width 764 height 26
click at [680, 121] on link "FDP Property Info Form" at bounding box center [670, 118] width 128 height 41
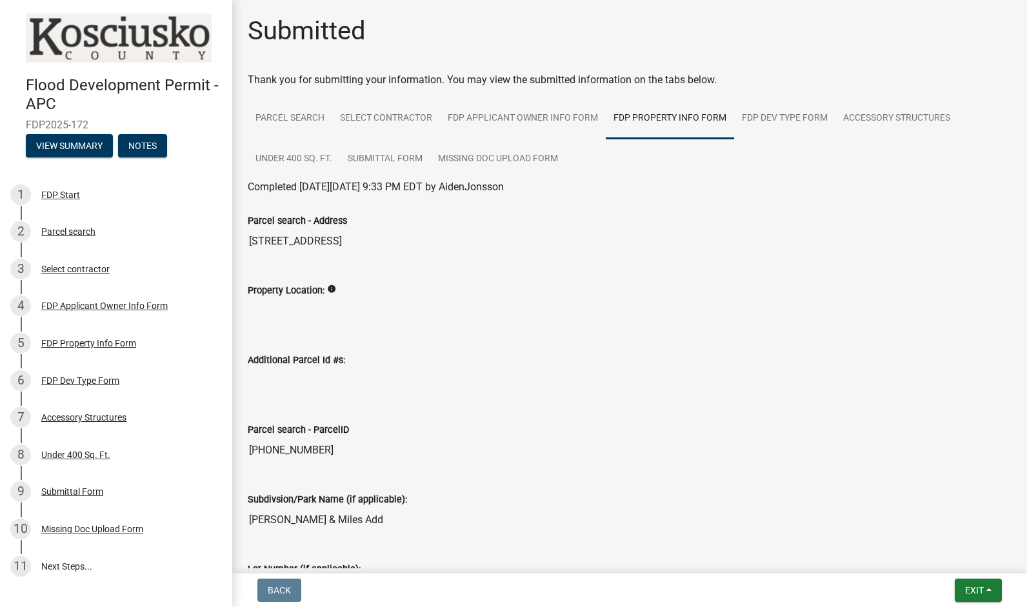
click at [460, 323] on input "Property Location:" at bounding box center [630, 311] width 764 height 26
click at [814, 119] on link "FDP Dev Type Form" at bounding box center [784, 118] width 101 height 41
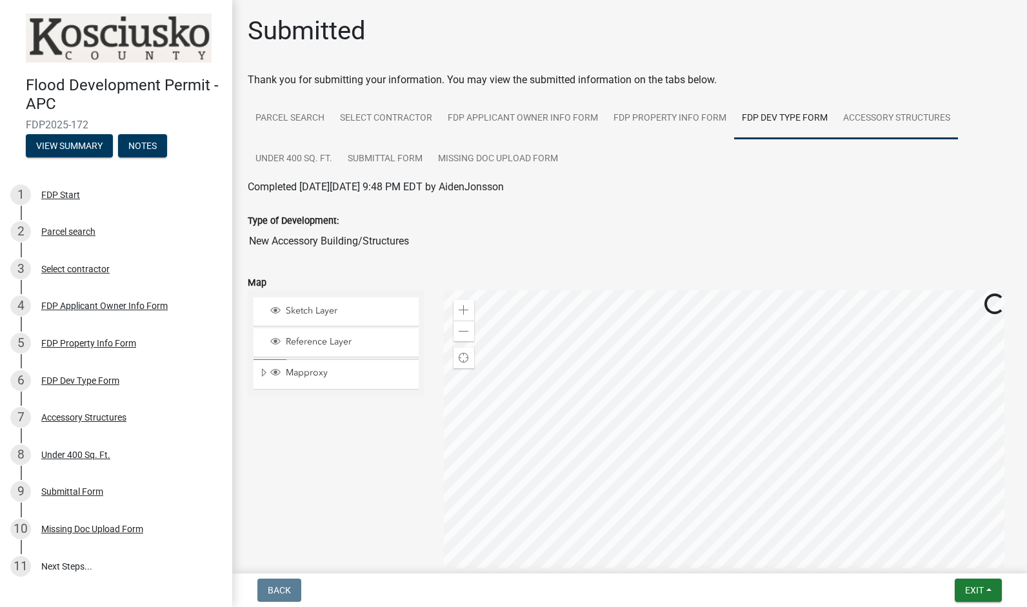
click at [877, 126] on link "Accessory Structures" at bounding box center [897, 118] width 123 height 41
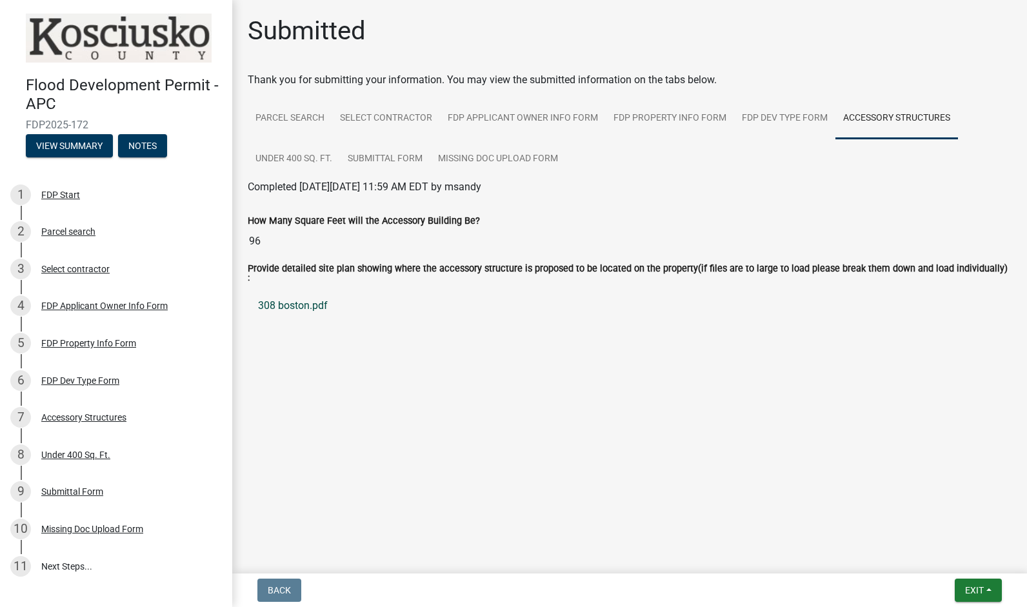
click at [376, 292] on link "308 boston.pdf" at bounding box center [630, 305] width 764 height 31
click at [85, 567] on link "11 Next Steps..." at bounding box center [116, 566] width 232 height 37
click at [987, 596] on button "Exit" at bounding box center [978, 590] width 47 height 23
click at [956, 558] on button "Save & Exit" at bounding box center [951, 556] width 103 height 31
